Goal: Information Seeking & Learning: Learn about a topic

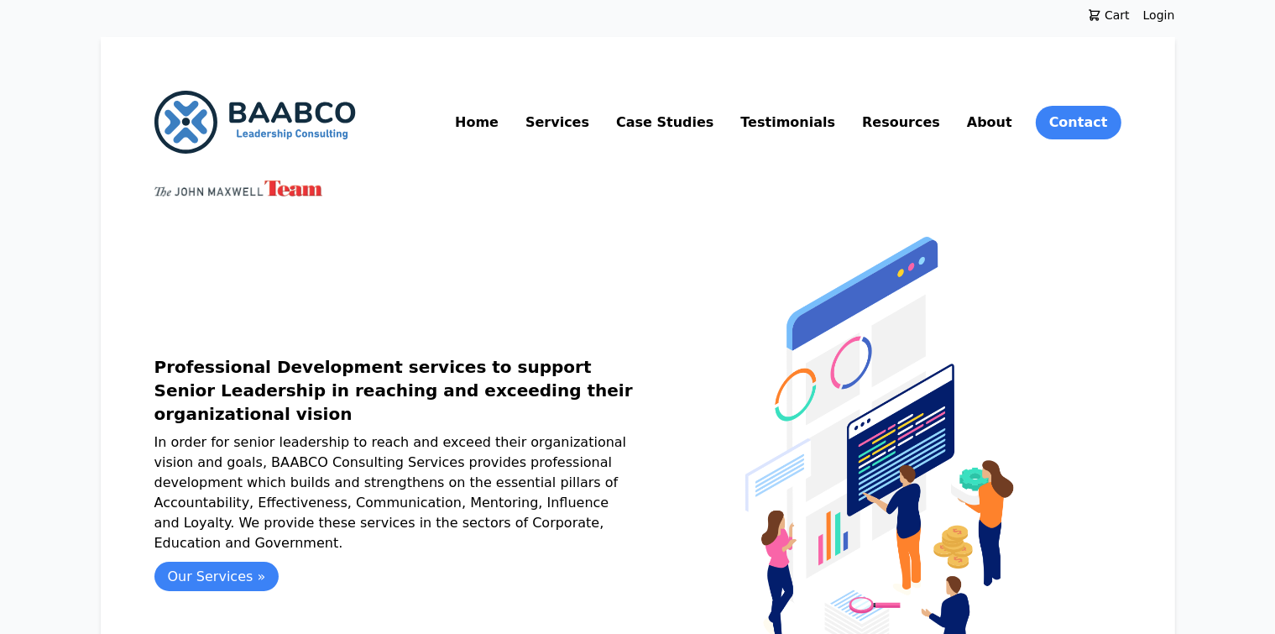
click at [944, 128] on link "Resources" at bounding box center [901, 122] width 85 height 27
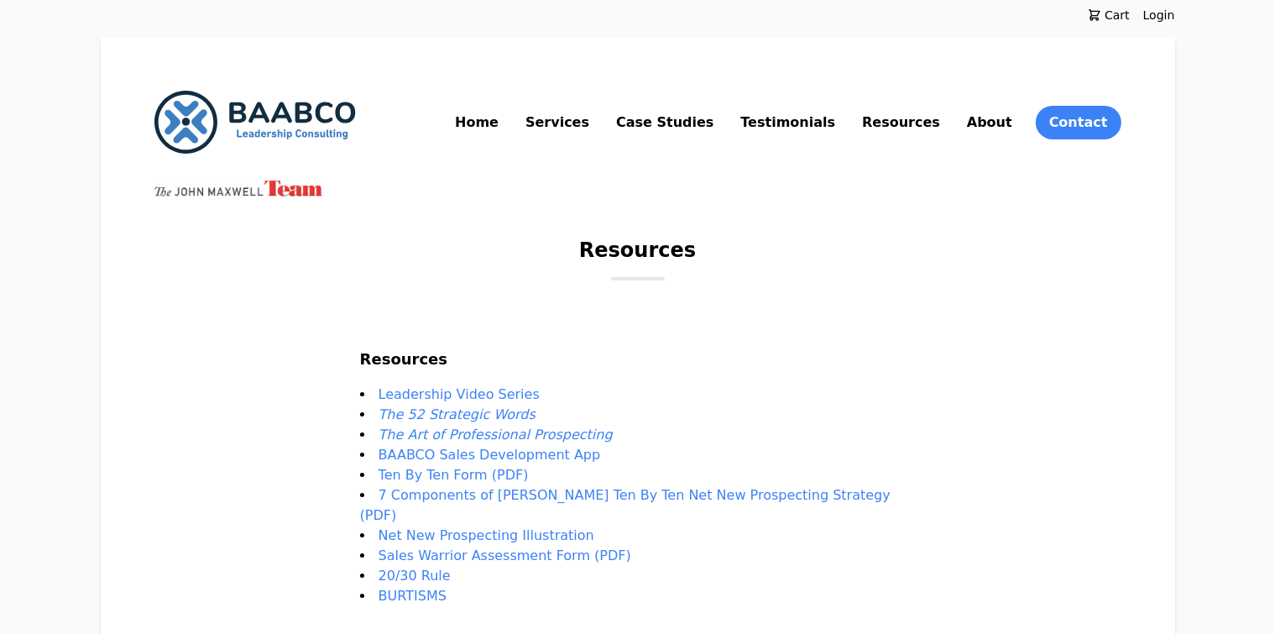
click at [497, 412] on em "The 52 Strategic Words" at bounding box center [457, 414] width 157 height 16
